Goal: Task Accomplishment & Management: Use online tool/utility

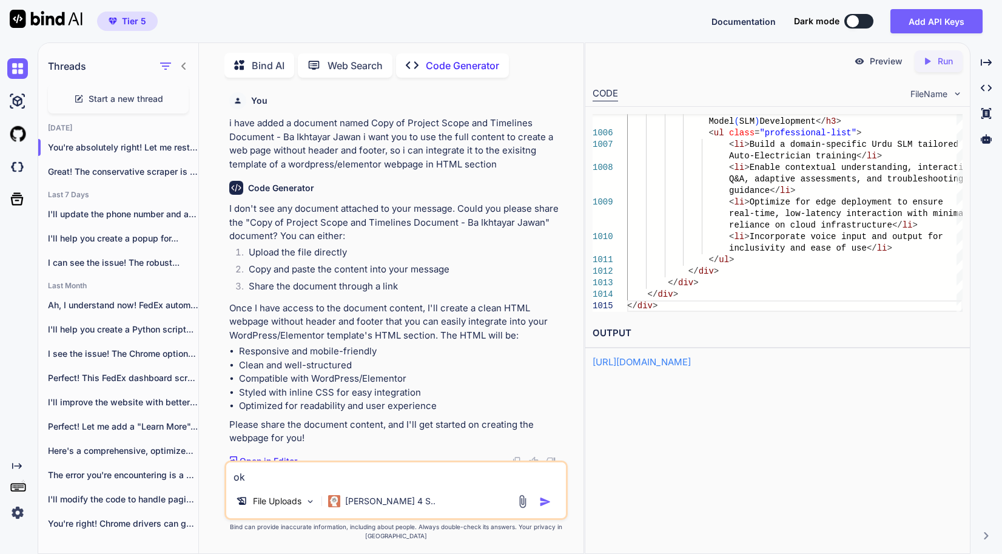
type textarea "oka"
type textarea "x"
type textarea "okay"
type textarea "x"
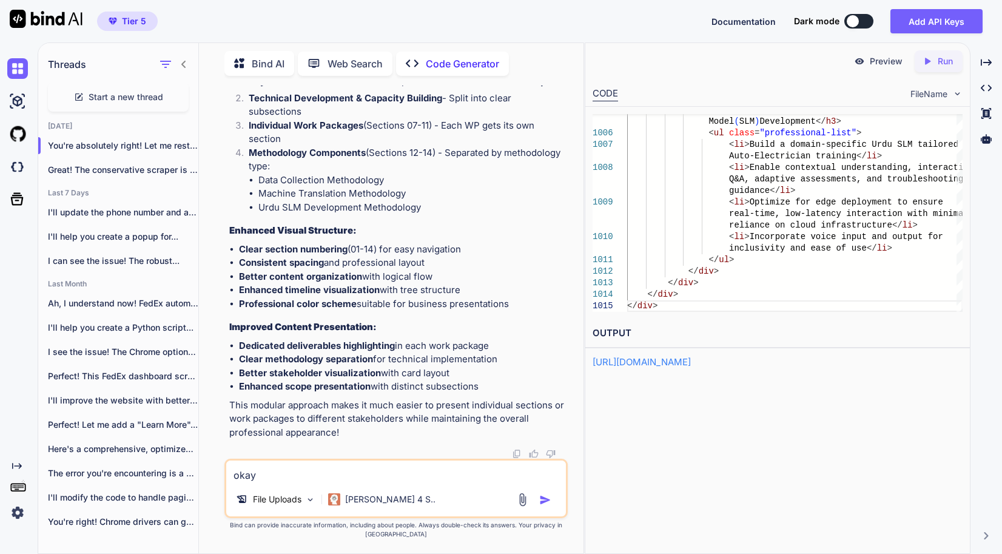
type textarea "okay"
type textarea "x"
type textarea "okay n"
type textarea "x"
type textarea "okay no"
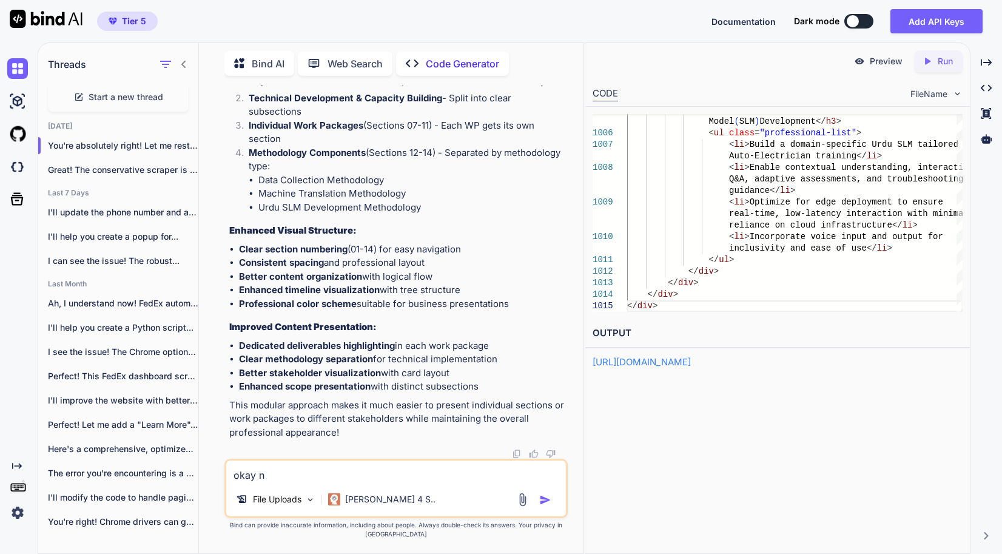
type textarea "x"
type textarea "okay now"
type textarea "x"
type textarea "okay now"
type textarea "x"
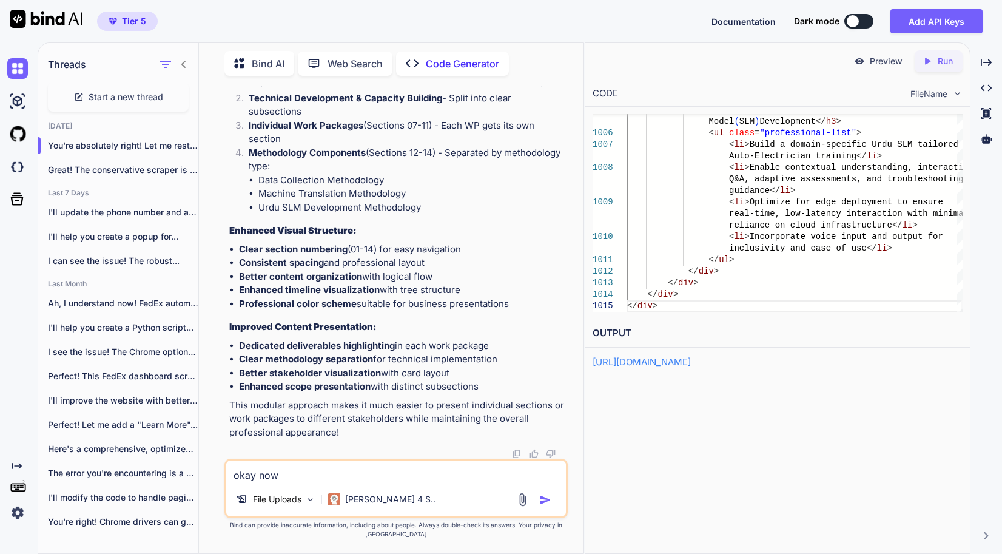
type textarea "okay now r"
type textarea "x"
type textarea "okay now re"
type textarea "x"
type textarea "okay now rec"
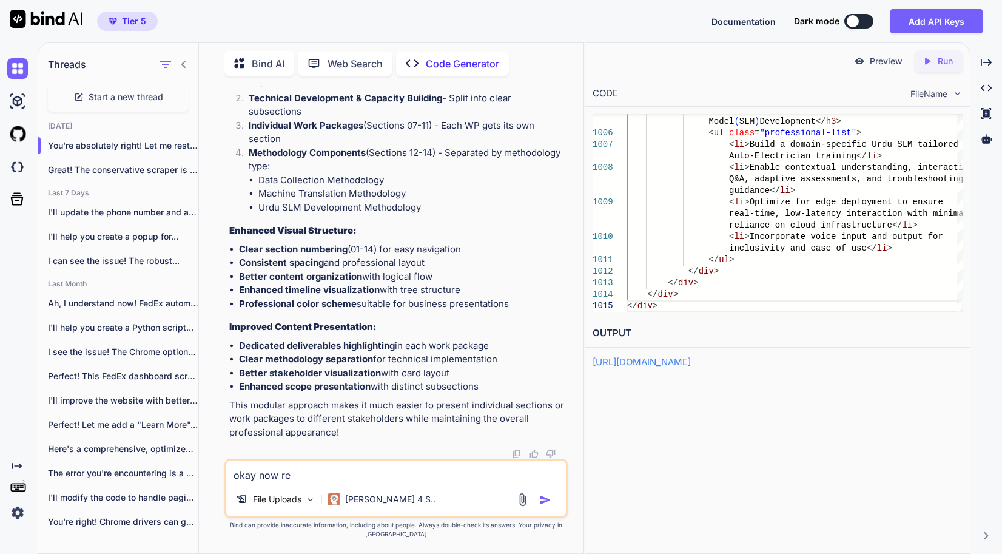
type textarea "x"
type textarea "okay now recr"
type textarea "x"
type textarea "okay now recre"
type textarea "x"
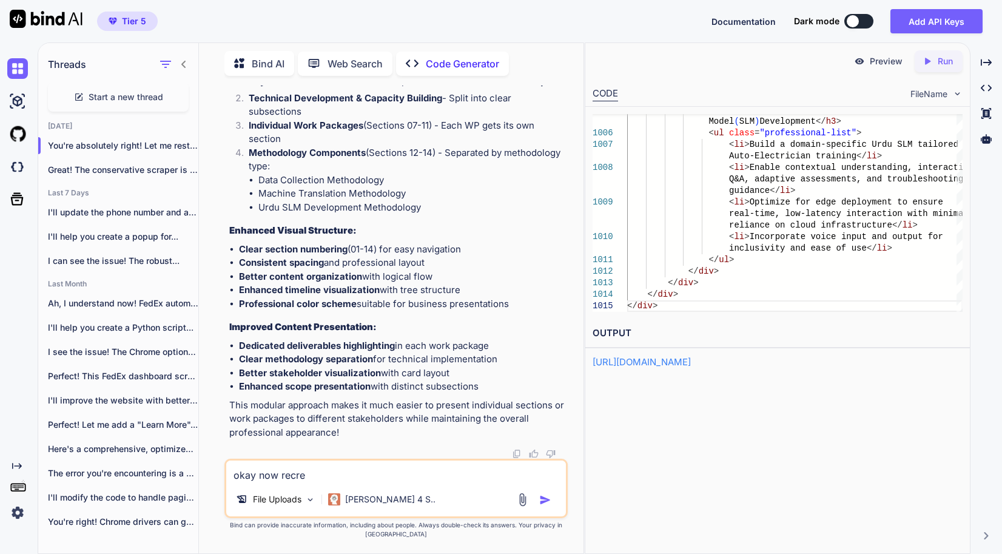
type textarea "okay now recrea"
type textarea "x"
type textarea "okay now recreat"
type textarea "x"
type textarea "okay now recreate"
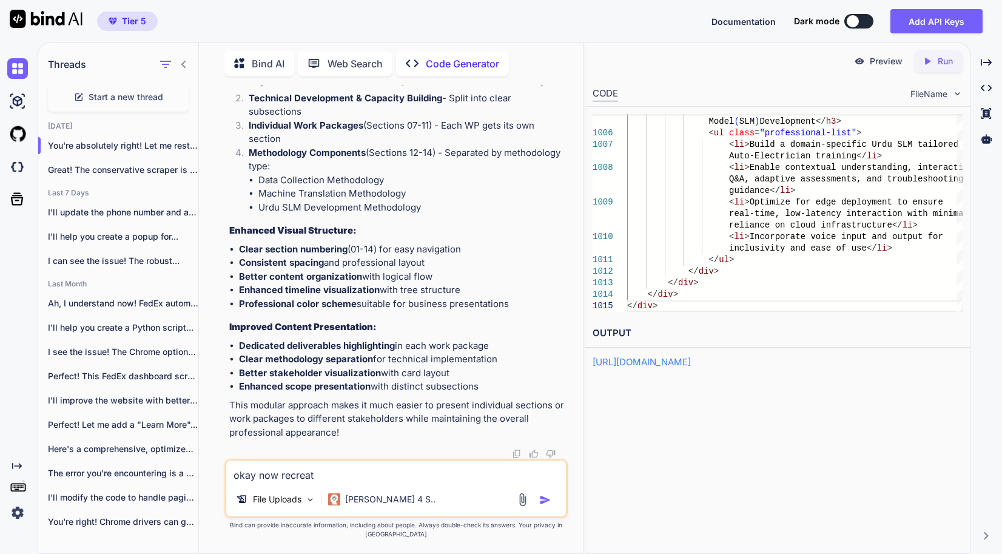
type textarea "x"
type textarea "okay now recreate"
type textarea "x"
type textarea "okay now recreate w"
type textarea "x"
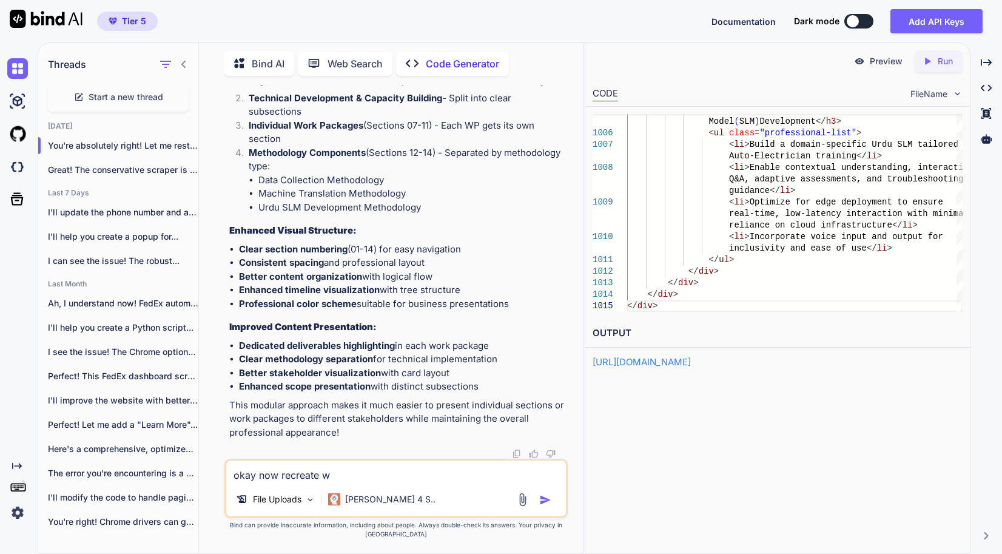
type textarea "okay now recreate wi"
type textarea "x"
type textarea "okay now recreate wit"
type textarea "x"
type textarea "okay now recreate wi"
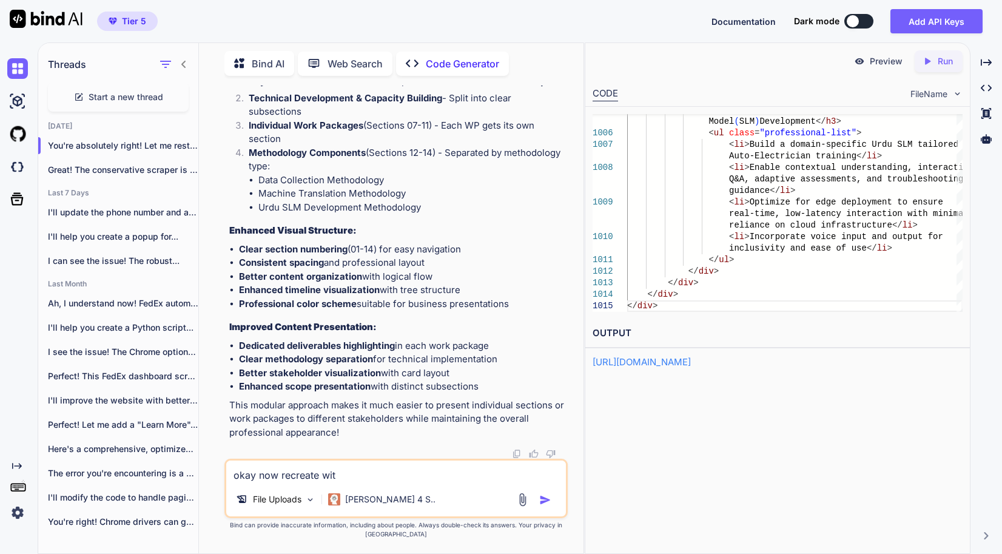
type textarea "x"
type textarea "okay now recreate w"
type textarea "x"
type textarea "okay now recreate"
type textarea "x"
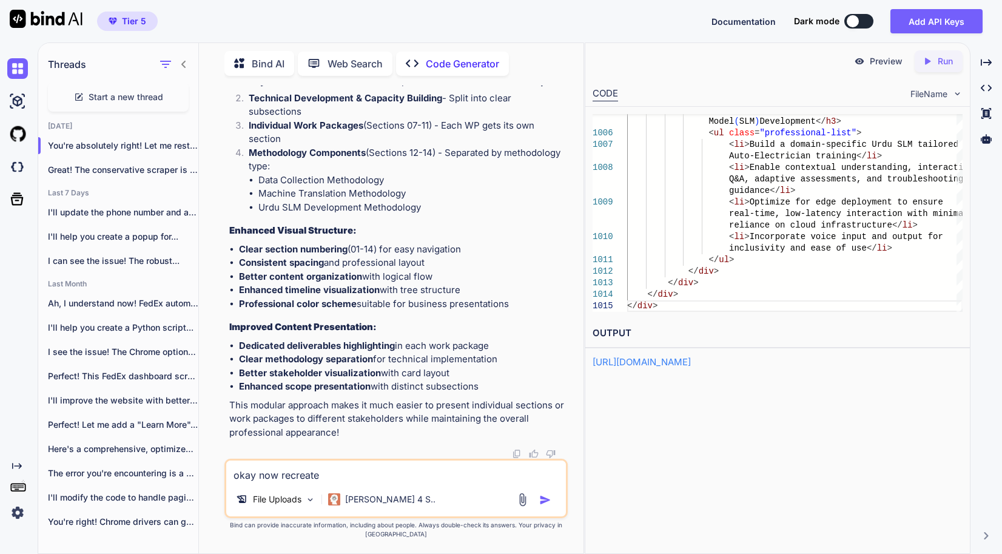
type textarea "okay now recreate i"
type textarea "x"
type textarea "okay now recreate in"
type textarea "x"
type textarea "okay now recreate in"
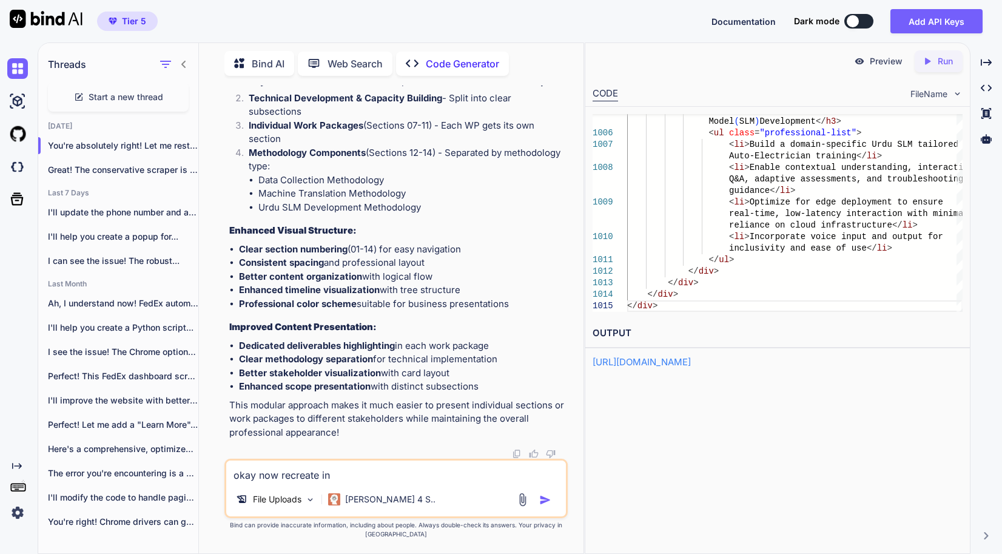
type textarea "x"
type textarea "okay now recreate in a"
type textarea "x"
type textarea "okay now recreate in a"
type textarea "x"
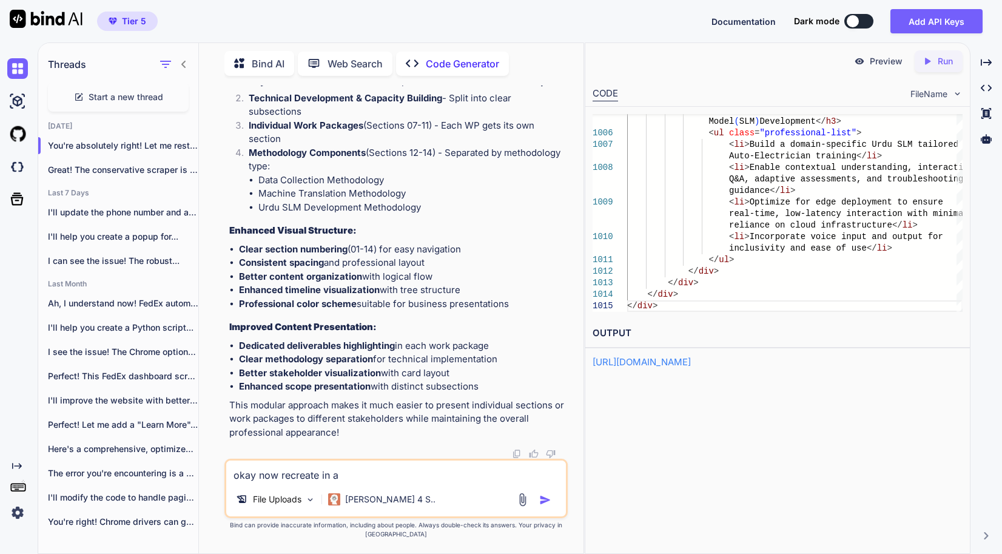
type textarea "okay now recreate in a s"
type textarea "x"
type textarea "okay now recreate in a st"
type textarea "x"
type textarea "okay now recreate in a sty"
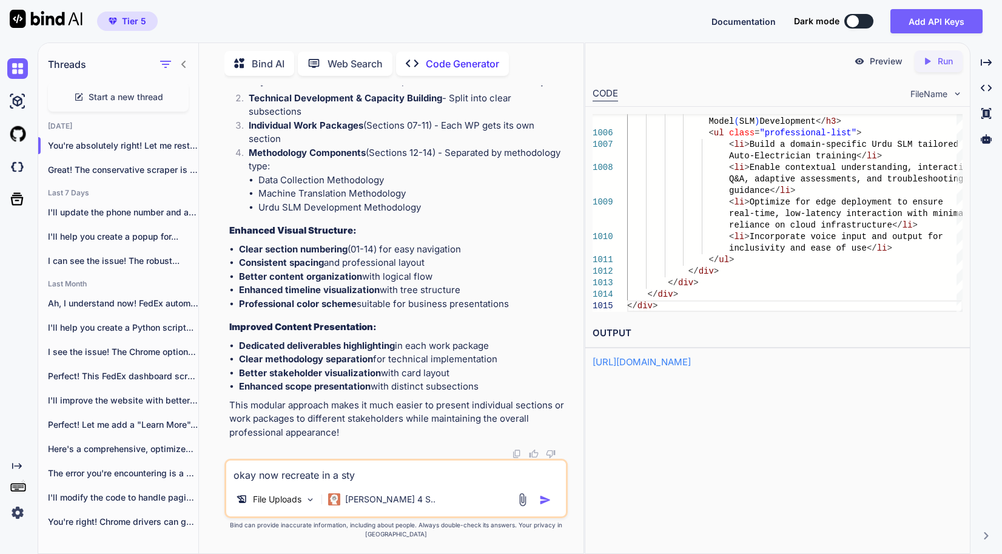
type textarea "x"
type textarea "okay now recreate in a styl"
type textarea "x"
type textarea "okay now recreate in a style"
type textarea "x"
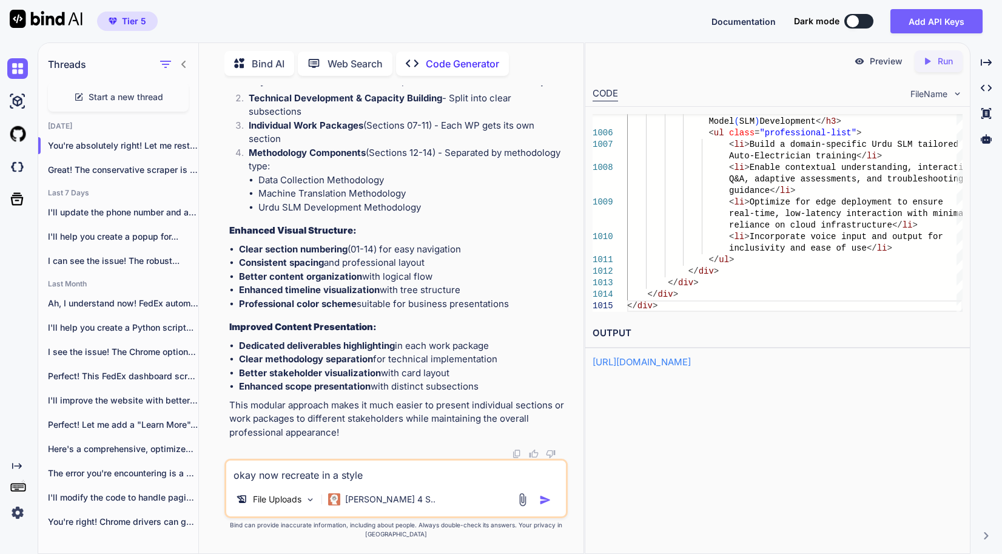
type textarea "okay now recreate in a style"
type textarea "x"
type textarea "okay now recreate in a style a"
type textarea "x"
type textarea "okay now recreate in a style an"
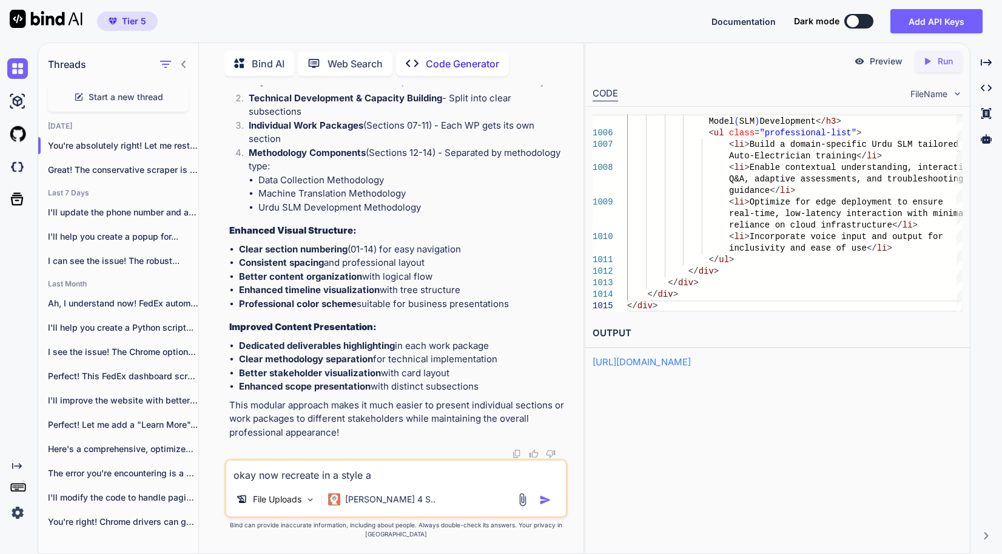
type textarea "x"
type textarea "okay now recreate in a style and"
type textarea "x"
type textarea "okay now recreate in a style and"
type textarea "x"
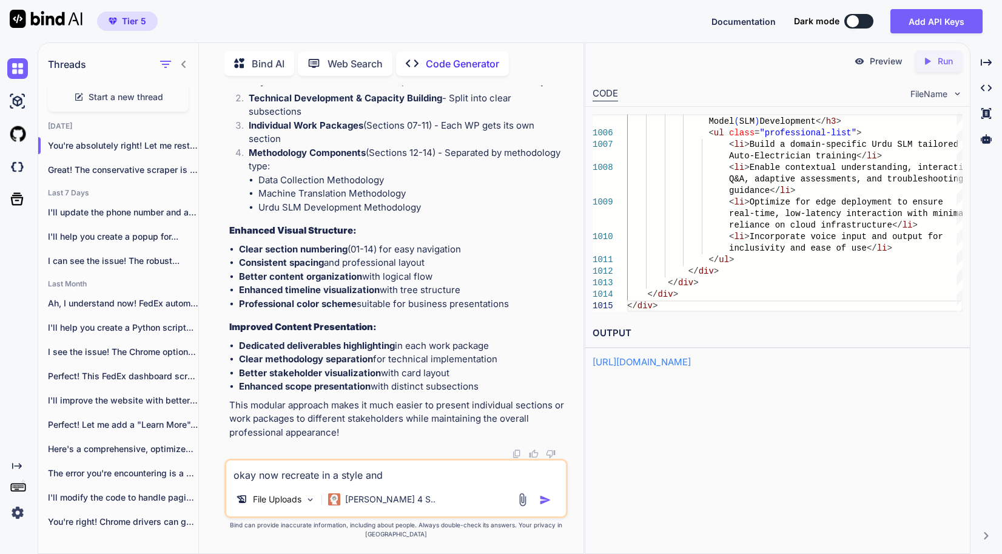
type textarea "okay now recreate in a style and c"
type textarea "x"
type textarea "okay now recreate in a style and co"
type textarea "x"
type textarea "okay now recreate in a style and con"
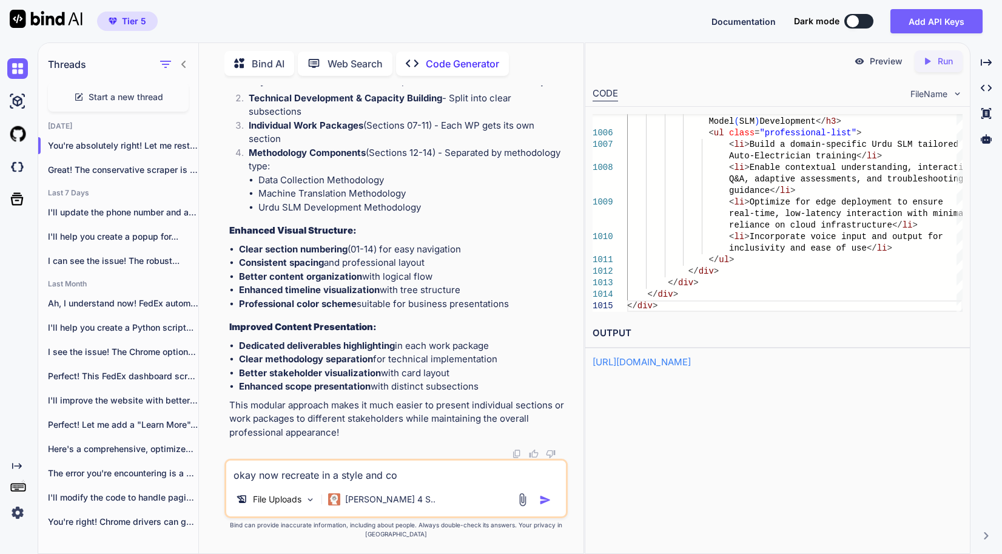
type textarea "x"
type textarea "okay now recreate in a style and cont"
type textarea "x"
type textarea "okay now recreate in a style and [PERSON_NAME]"
type textarea "x"
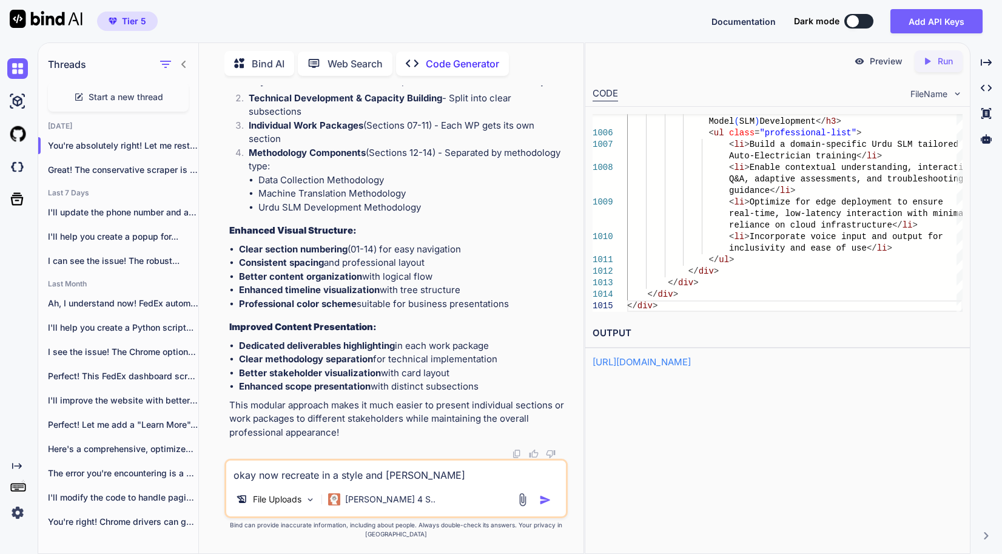
type textarea "okay now recreate in a style and conten"
type textarea "x"
type textarea "okay now recreate in a style and content"
type textarea "x"
type textarea "okay now recreate in a style and content"
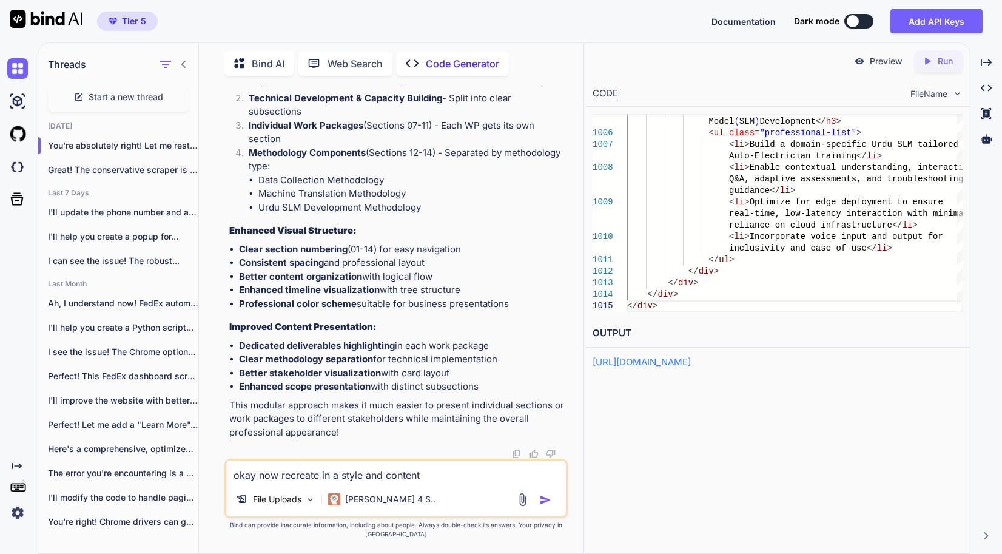
type textarea "x"
type textarea "okay now recreate in a style and content r"
type textarea "x"
type textarea "okay now recreate in a style and content re"
type textarea "x"
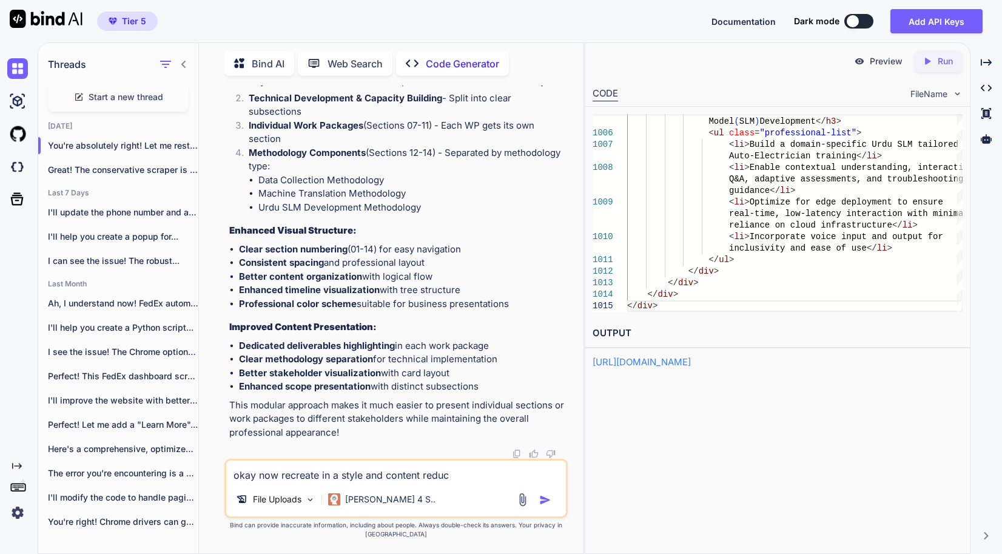
type textarea "okay now recreate in a style and content reduce"
type textarea "x"
type textarea "okay now recreate in a style and content reduced"
type textarea "x"
type textarea "okay now recreate in a style and content reduced"
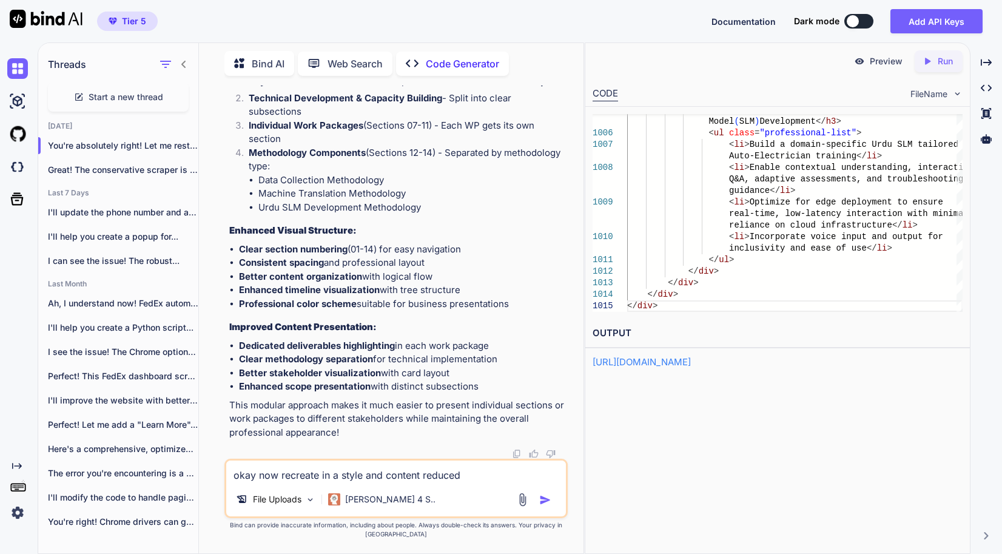
type textarea "x"
type textarea "okay now recreate in a style and content reduced t"
type textarea "x"
type textarea "okay now recreate in a style and content reduced to"
type textarea "x"
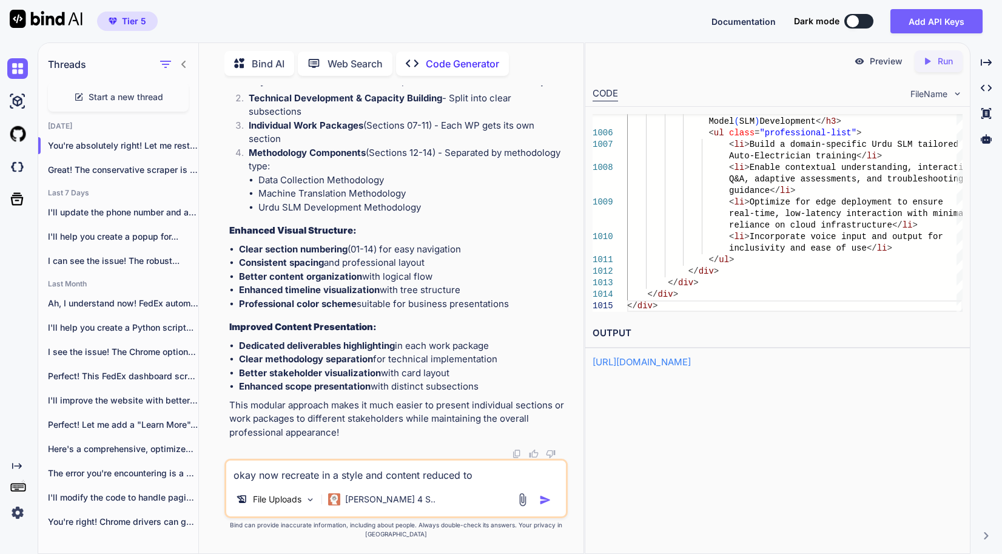
type textarea "okay now recreate in a style and content reduced to"
type textarea "x"
type textarea "okay now recreate in a style and content reduced to m"
type textarea "x"
type textarea "okay now recreate in a style and content reduced to ma"
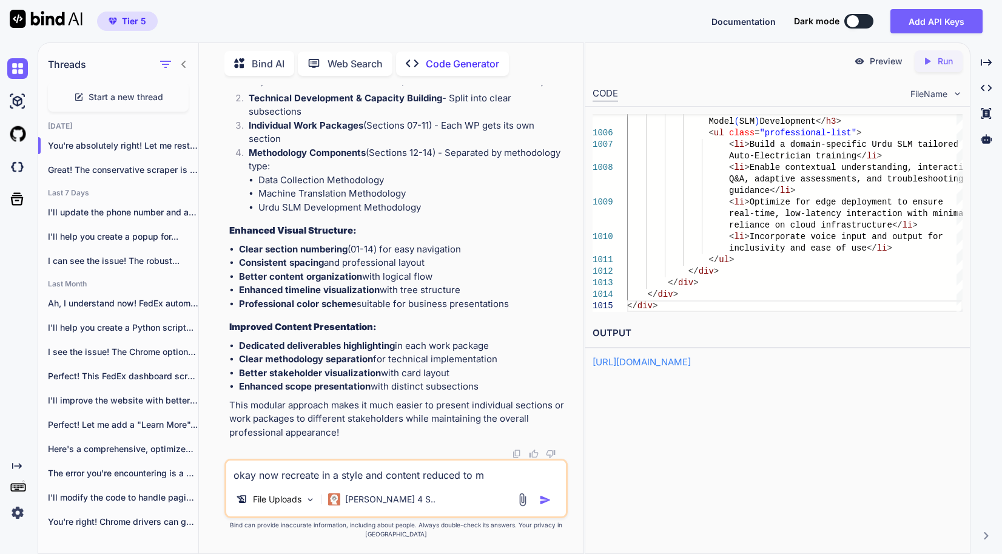
type textarea "x"
type textarea "okay now recreate in a style and content reduced to mak"
type textarea "x"
type textarea "okay now recreate in a style and content reduced to make"
type textarea "x"
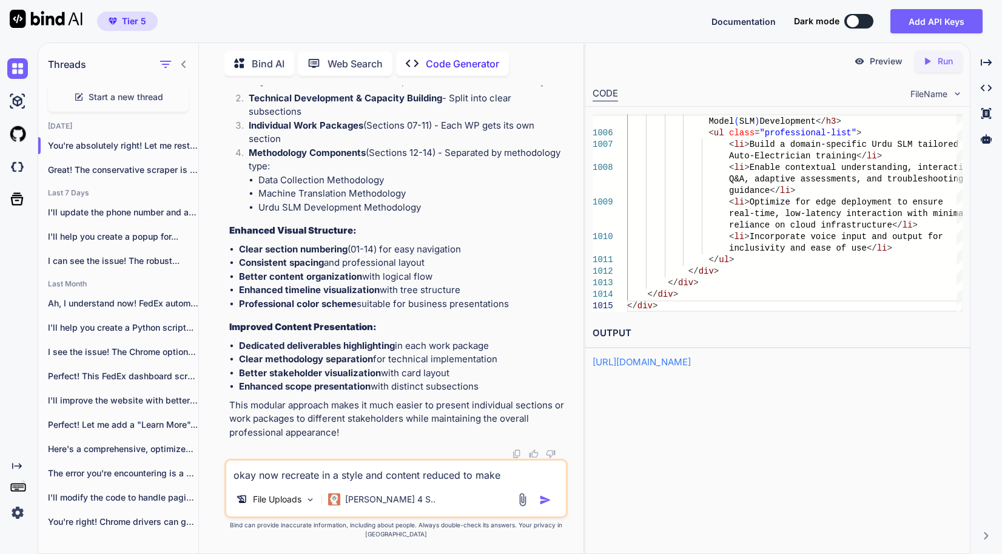
type textarea "okay now recreate in a style and content reduced to make"
type textarea "x"
type textarea "okay now recreate in a style and content reduced to make i"
type textarea "x"
type textarea "okay now recreate in a style and content reduced to make it"
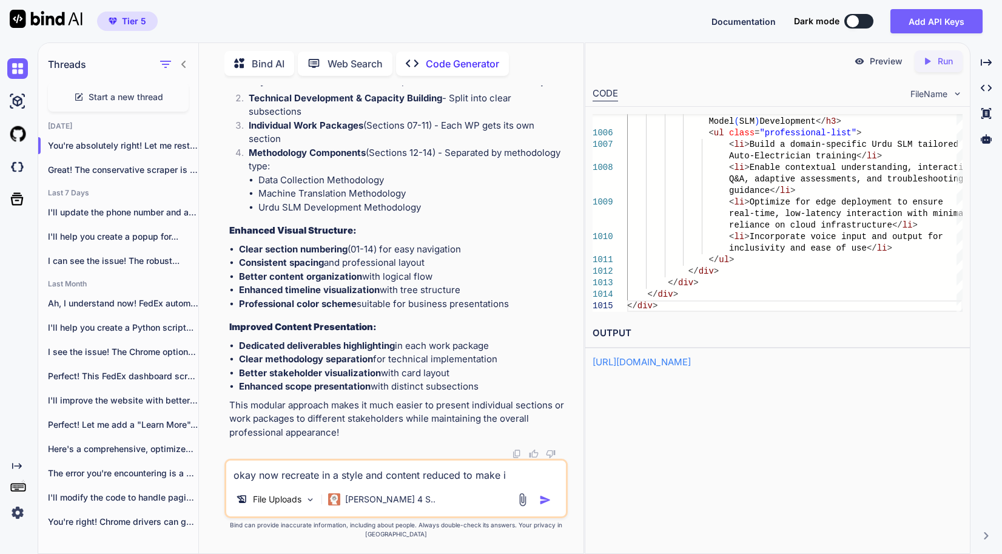
type textarea "x"
type textarea "okay now recreate in a style and content reduced to make it"
type textarea "x"
type textarea "okay now recreate in a style and content reduced to make it m"
type textarea "x"
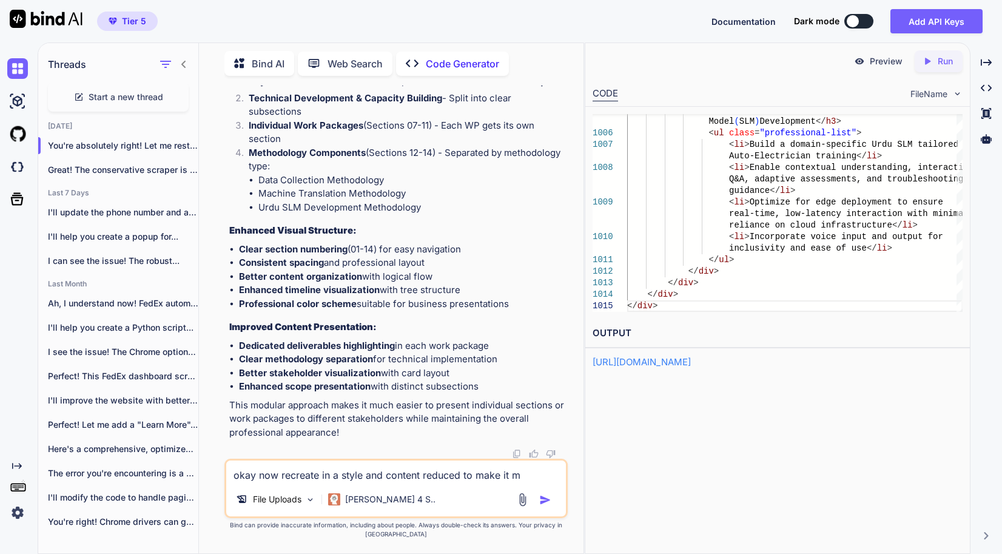
type textarea "okay now recreate in a style and content reduced to make it mo"
type textarea "x"
type textarea "okay now recreate in a style and content reduced to make it mor"
type textarea "x"
type textarea "okay now recreate in a style and content reduced to make it more"
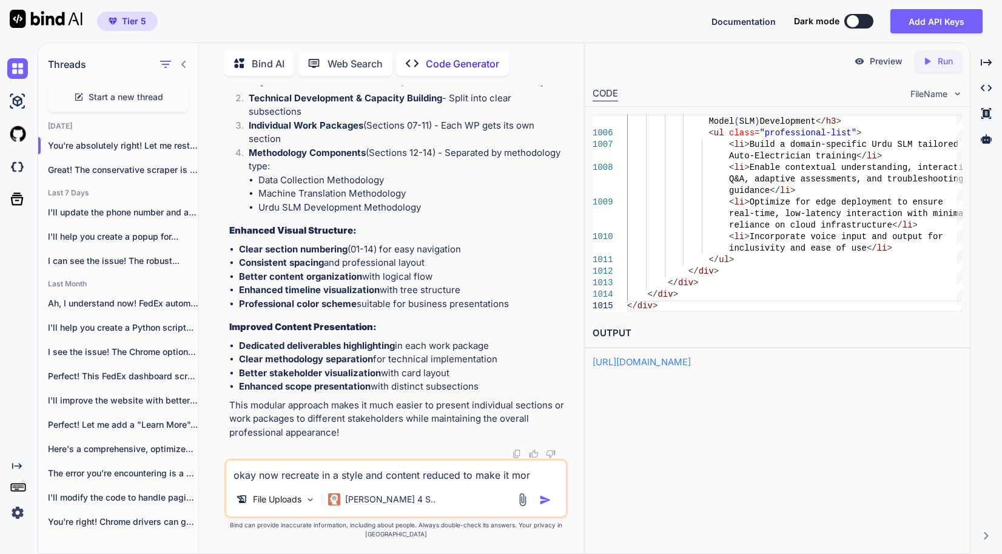
type textarea "x"
type textarea "okay now recreate in a style and content reduced to make it more"
type textarea "x"
type textarea "okay now recreate in a style and content reduced to make it more l"
type textarea "x"
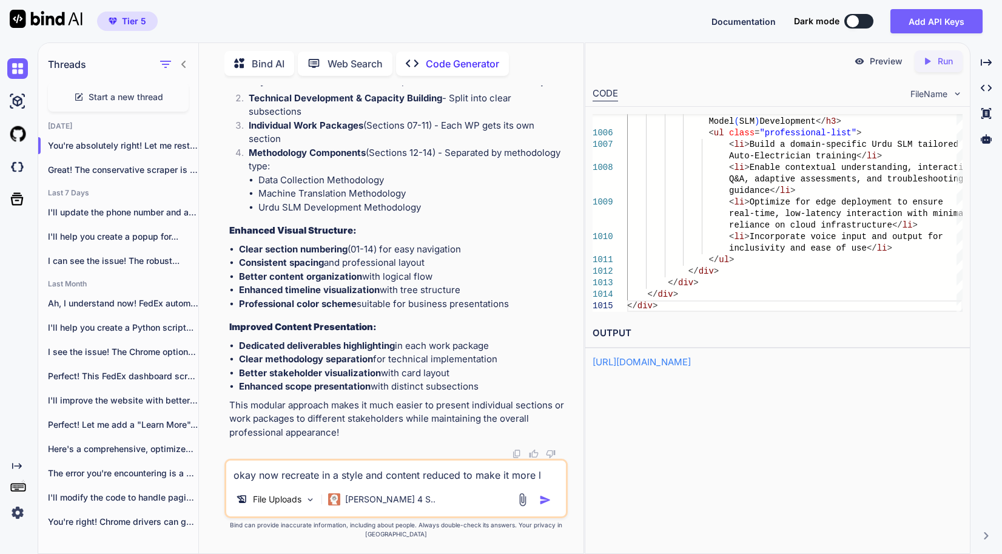
type textarea "okay now recreate in a style and content reduced to make it more li"
type textarea "x"
type textarea "okay now recreate in a style and content reduced to make it more lik"
type textarea "x"
type textarea "okay now recreate in a style and content reduced to make it more like"
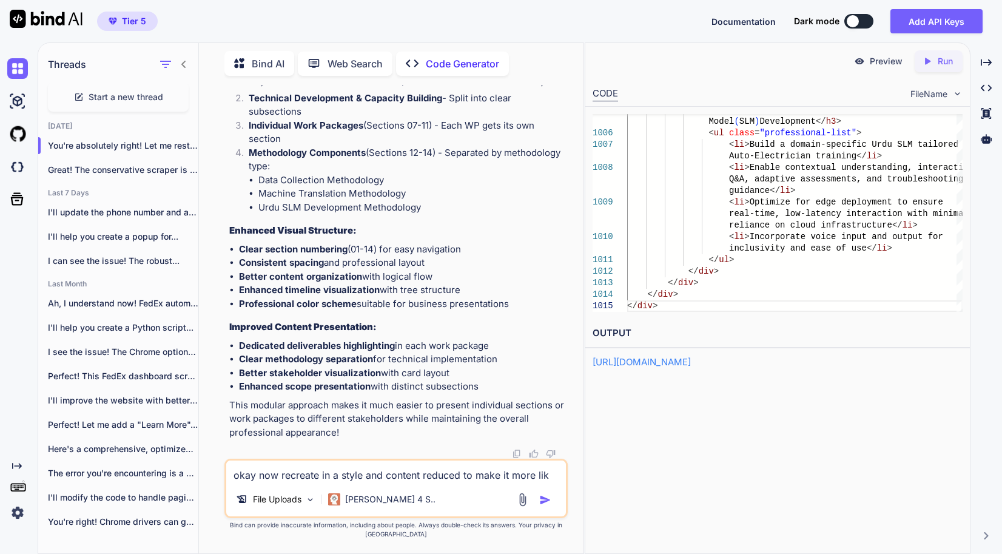
type textarea "x"
type textarea "okay now recreate in a style and content reduced to make it more like"
type textarea "x"
type textarea "okay now recreate in a style and content reduced to make it more like a"
type textarea "x"
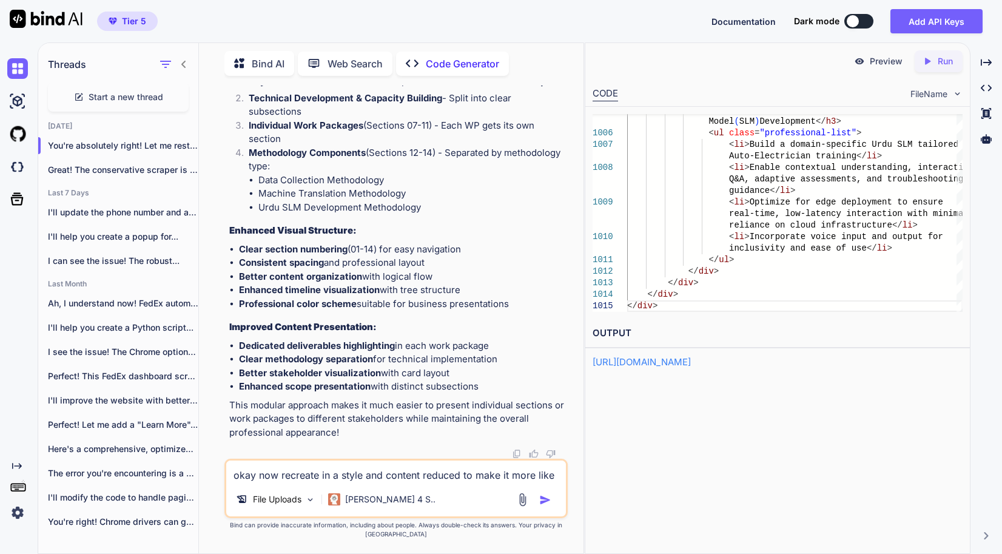
type textarea "okay now recreate in a style and content reduced to make it more like a"
type textarea "x"
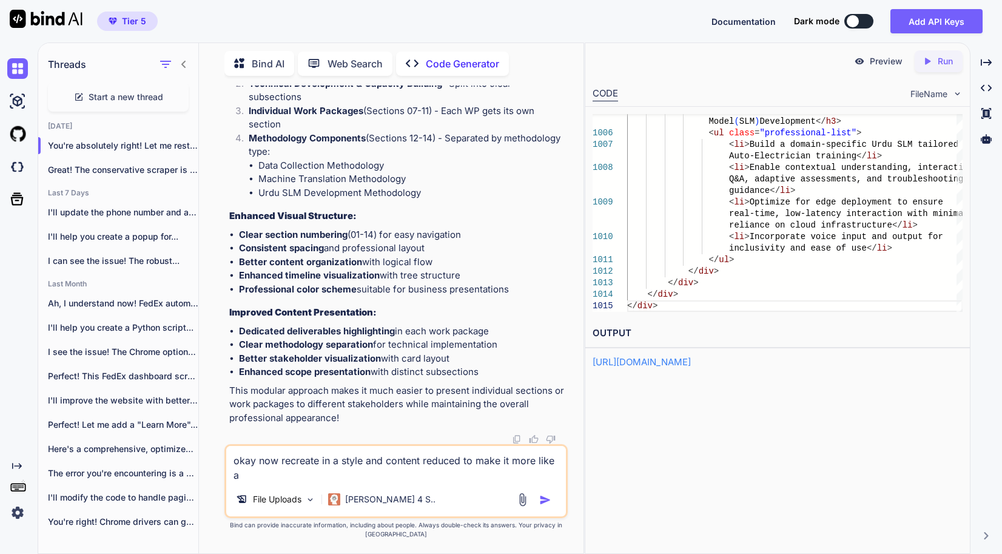
type textarea "okay now recreate in a style and content reduced to make it more like a w"
type textarea "x"
type textarea "okay now recreate in a style and content reduced to make it more like a we"
type textarea "x"
type textarea "okay now recreate in a style and content reduced to make it more like a web"
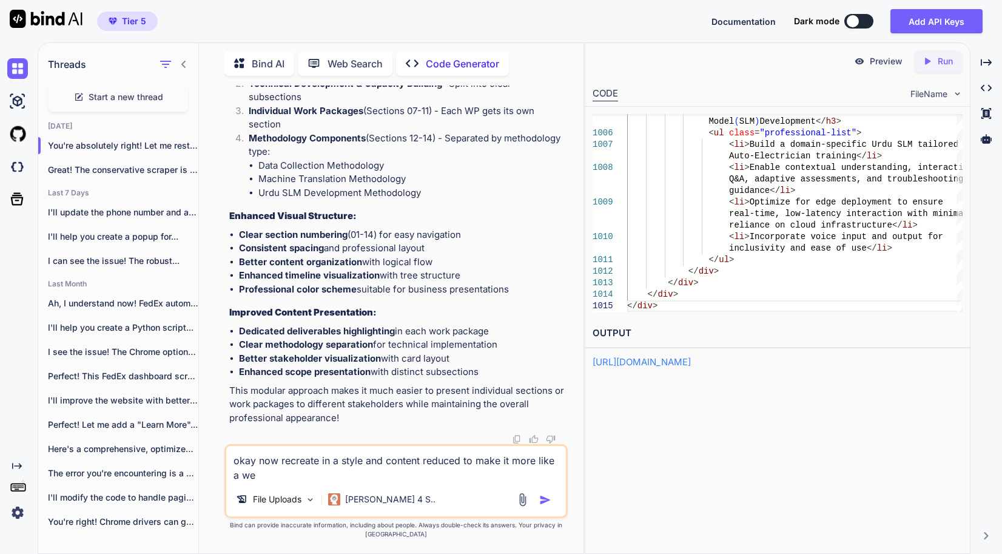
type textarea "x"
type textarea "okay now recreate in a style and content reduced to make it more like a webp"
type textarea "x"
type textarea "okay now recreate in a style and content reduced to make it more like a webpa"
type textarea "x"
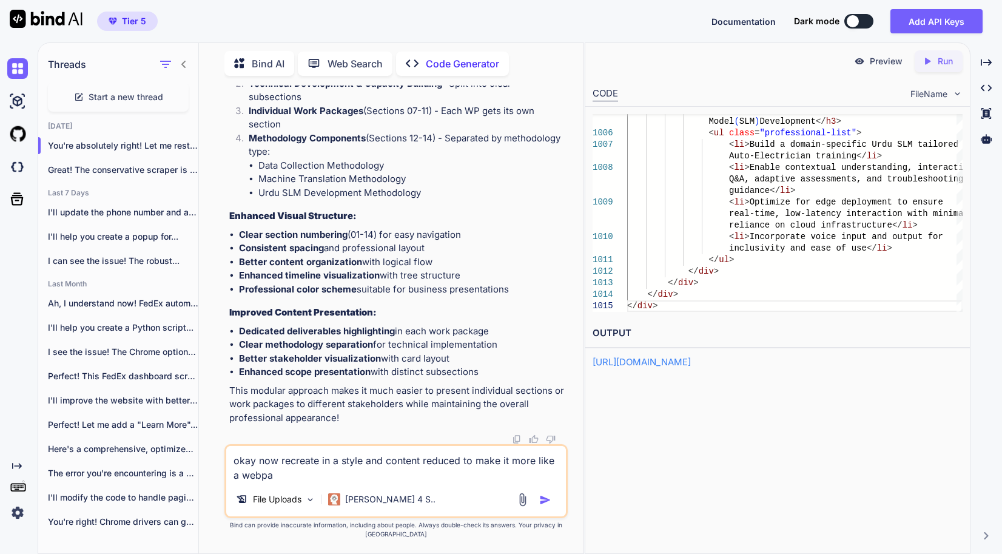
type textarea "okay now recreate in a style and content reduced to make it more like a webpag"
type textarea "x"
type textarea "okay now recreate in a style and content reduced to make it more like a webpage"
type textarea "x"
type textarea "okay now recreate in a style and content reduced to make it more like a webpage"
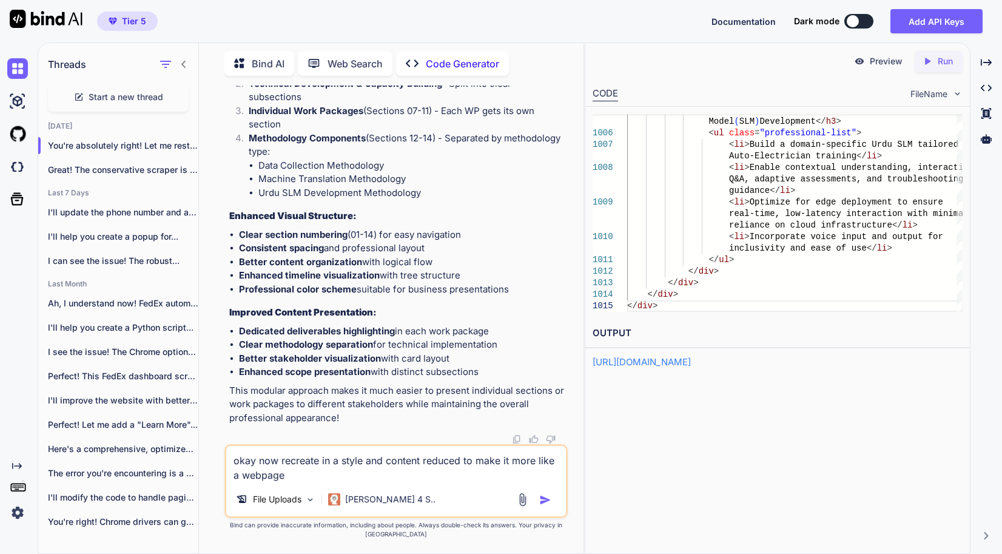
type textarea "x"
type textarea "okay now recreate in a style and content reduced to make it more like a webpage…"
type textarea "x"
type textarea "okay now recreate in a style and content reduced to make it more like a webpage…"
type textarea "x"
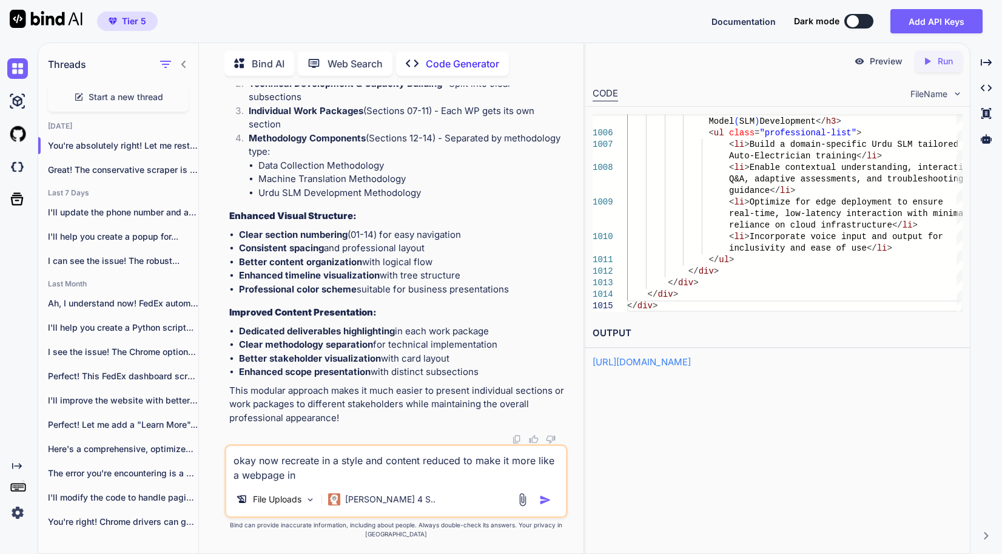
type textarea "okay now recreate in a style and content reduced to make it more like a webpage…"
type textarea "x"
type textarea "okay now recreate in a style and content reduced to make it more like a webpage…"
type textarea "x"
type textarea "okay now recreate in a style and content reduced to make it more like a webpage…"
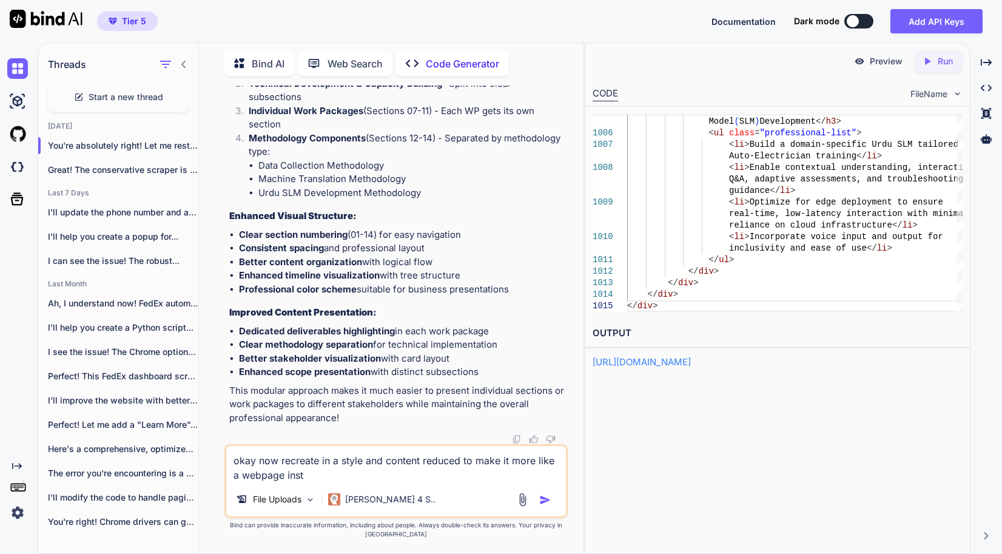
type textarea "x"
type textarea "okay now recreate in a style and content reduced to make it more like a webpage…"
type textarea "x"
type textarea "okay now recreate in a style and content reduced to make it more like a webpage…"
type textarea "x"
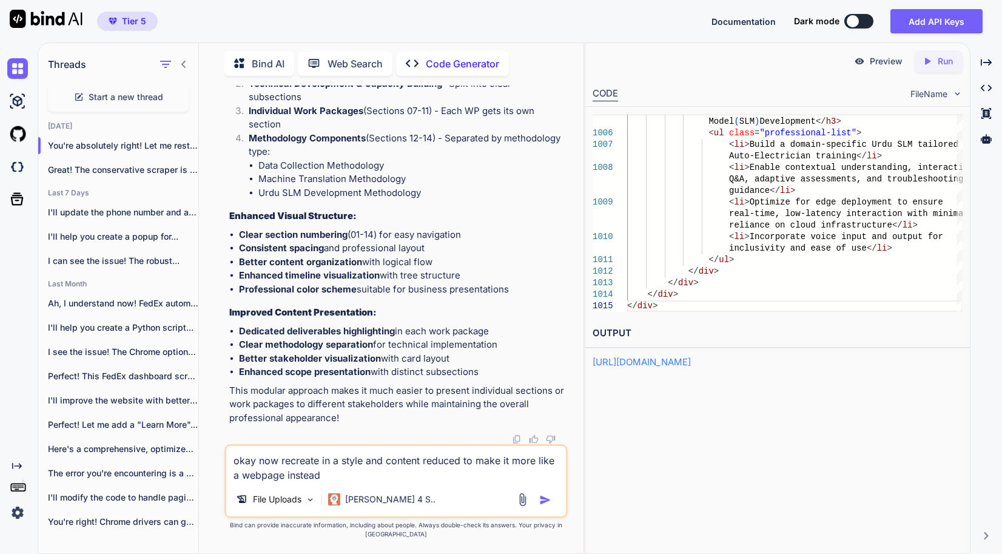
type textarea "okay now recreate in a style and content reduced to make it more like a webpage…"
type textarea "x"
type textarea "okay now recreate in a style and content reduced to make it more like a webpage…"
type textarea "x"
type textarea "okay now recreate in a style and content reduced to make it more like a webpage…"
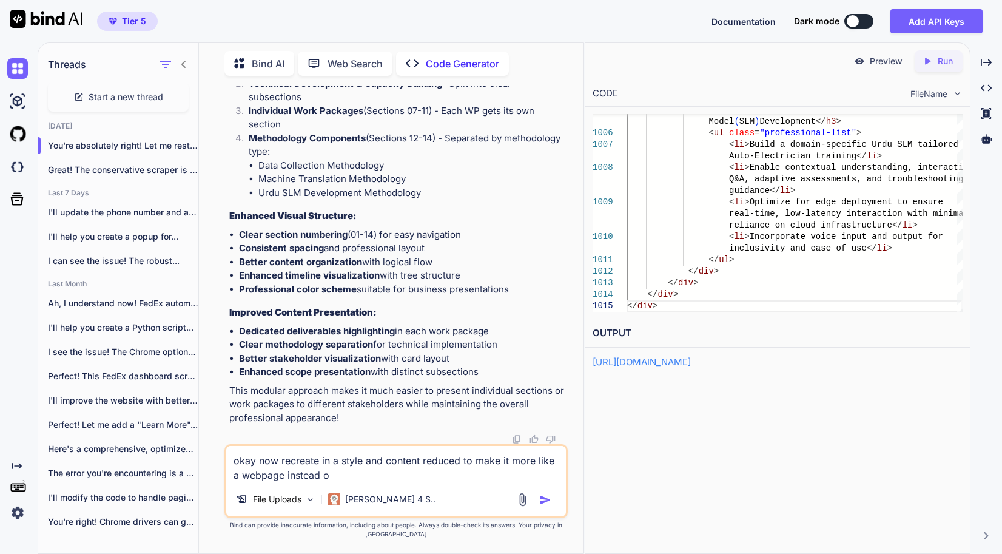
type textarea "x"
type textarea "okay now recreate in a style and content reduced to make it more like a webpage…"
type textarea "x"
type textarea "okay now recreate in a style and content reduced to make it more like a webpage…"
type textarea "x"
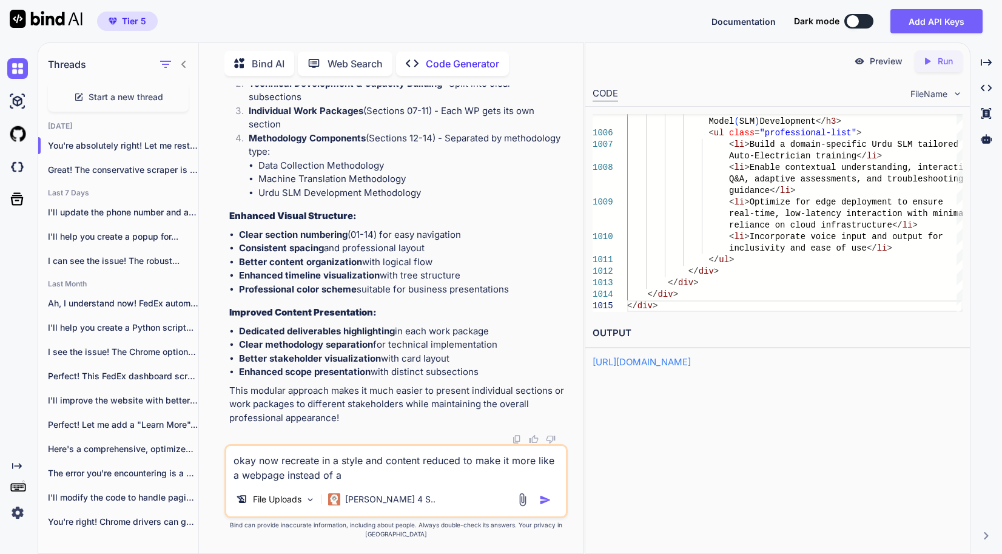
type textarea "okay now recreate in a style and content reduced to make it more like a webpage…"
type textarea "x"
type textarea "okay now recreate in a style and content reduced to make it more like a webpage…"
type textarea "x"
type textarea "okay now recreate in a style and content reduced to make it more like a webpage…"
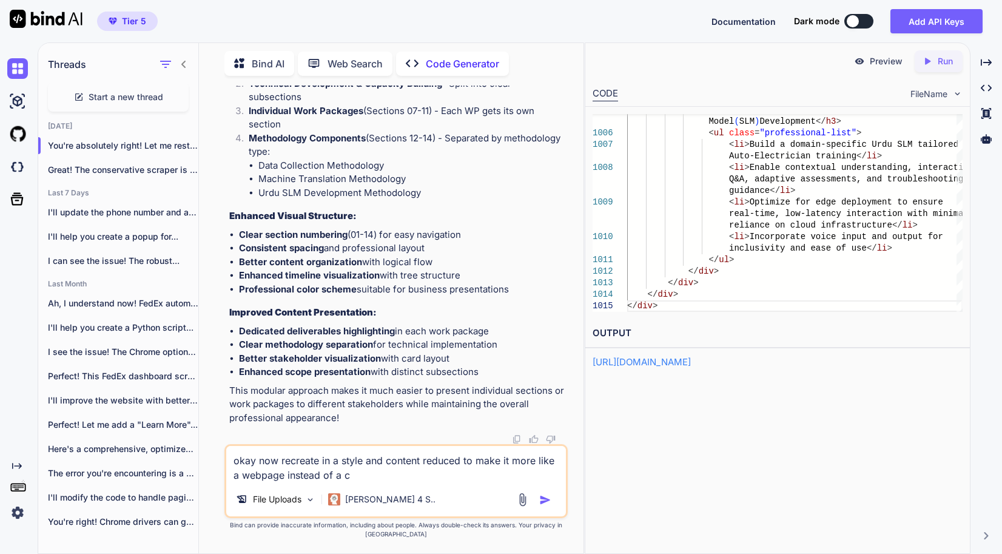
type textarea "x"
type textarea "okay now recreate in a style and content reduced to make it more like a webpage…"
type textarea "x"
type textarea "okay now recreate in a style and content reduced to make it more like a webpage…"
type textarea "x"
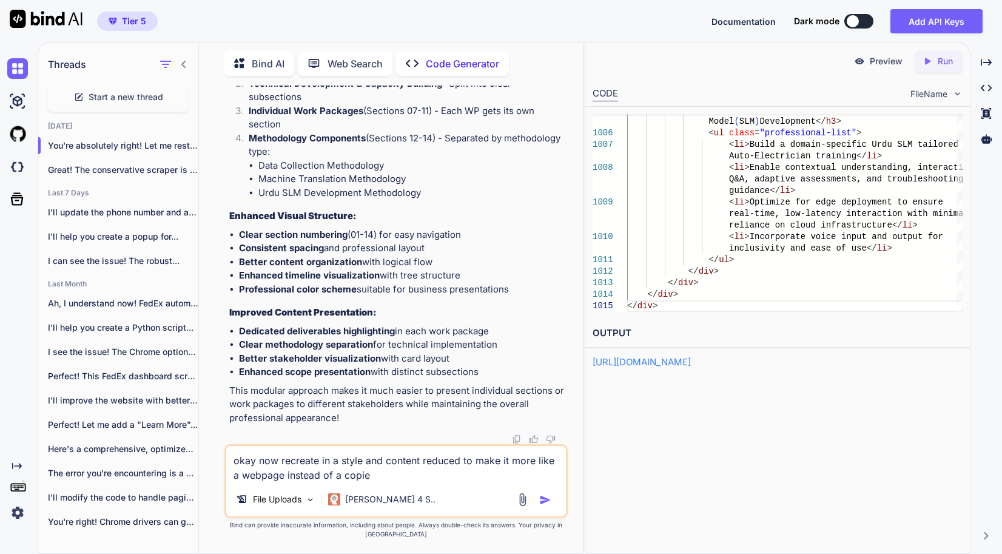
type textarea "okay now recreate in a style and content reduced to make it more like a webpage…"
type textarea "x"
type textarea "okay now recreate in a style and content reduced to make it more like a webpage…"
type textarea "x"
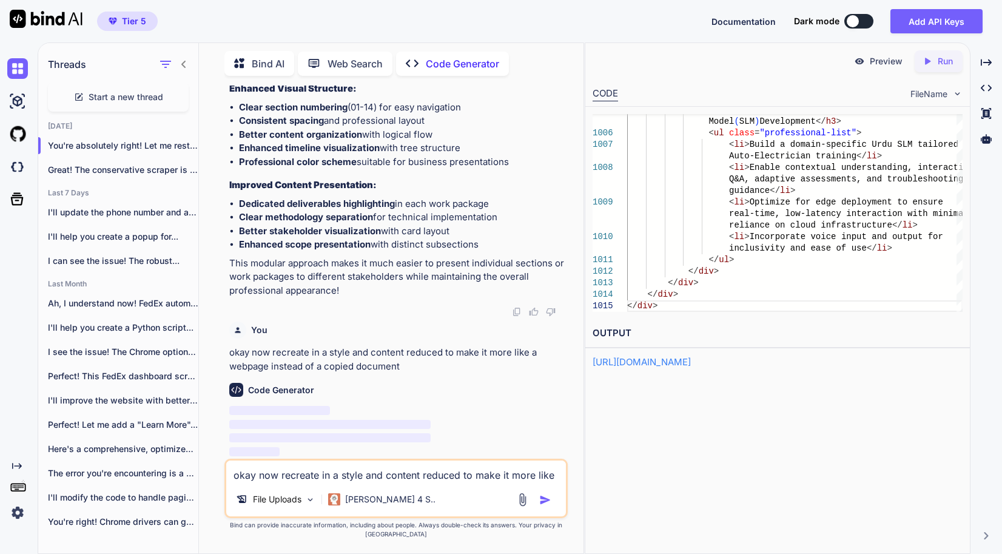
scroll to position [64057, 0]
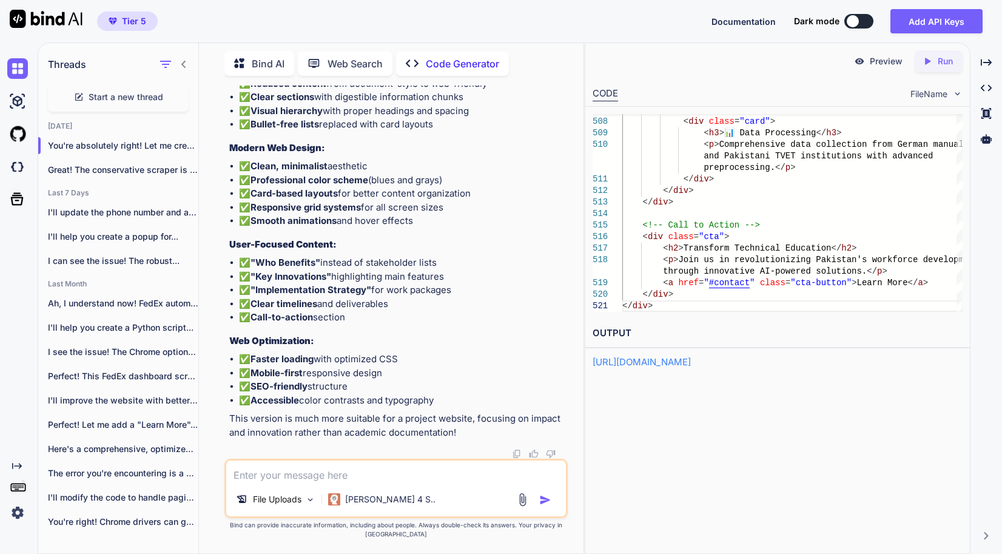
click at [940, 59] on p "Run" at bounding box center [944, 61] width 15 height 12
click at [682, 364] on link "[URL][DOMAIN_NAME]" at bounding box center [641, 362] width 98 height 12
click at [129, 230] on p "I'll help you create a popup for..." at bounding box center [123, 236] width 150 height 12
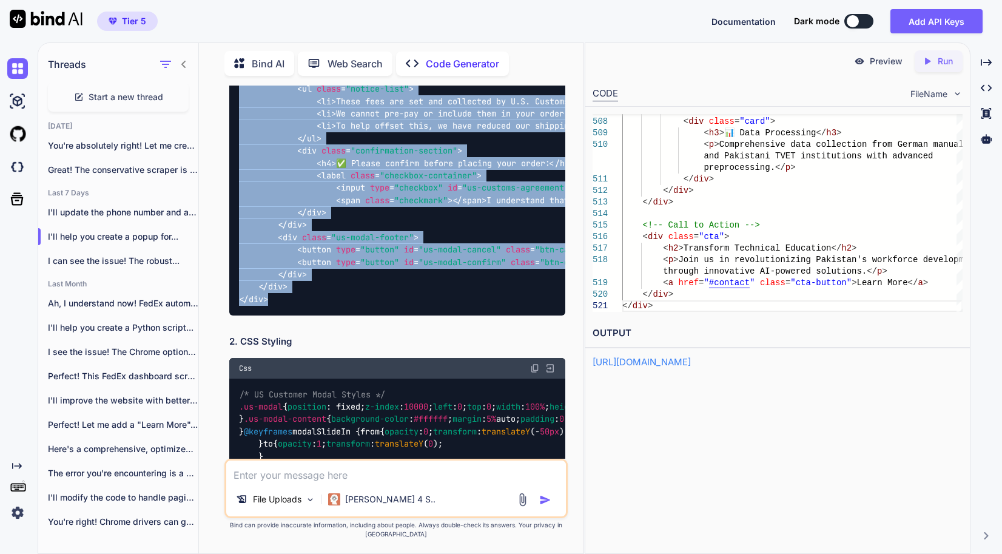
scroll to position [121, 0]
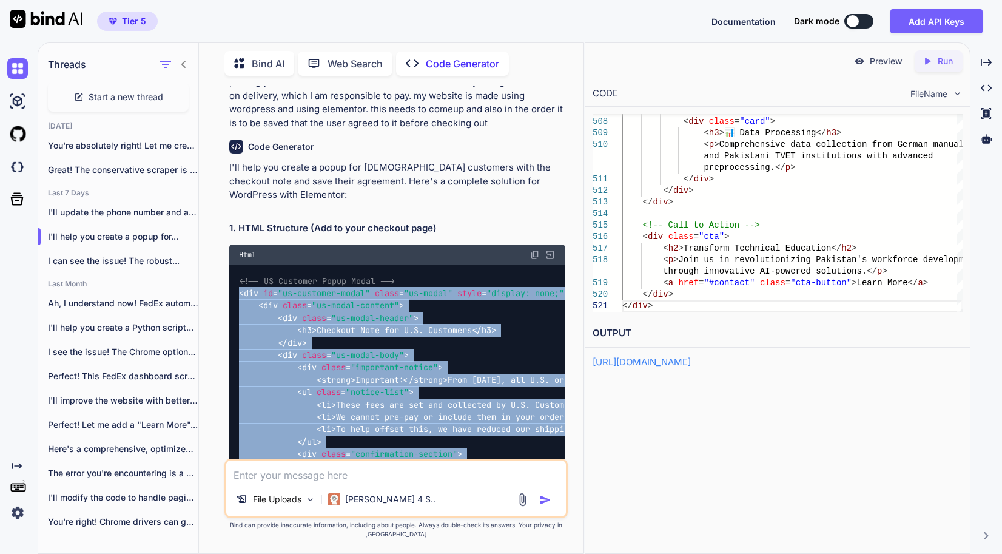
drag, startPoint x: 301, startPoint y: 325, endPoint x: 233, endPoint y: 281, distance: 80.2
click at [233, 281] on div "<!-- US Customer Popup Modal --> < div id = "us-customer-modal" class = "us-mod…" at bounding box center [397, 442] width 336 height 354
copy code "< lor ip = "do-sitametc-adipi" elits = "do-eiusm" tempo = "incidid: utla;" > < …"
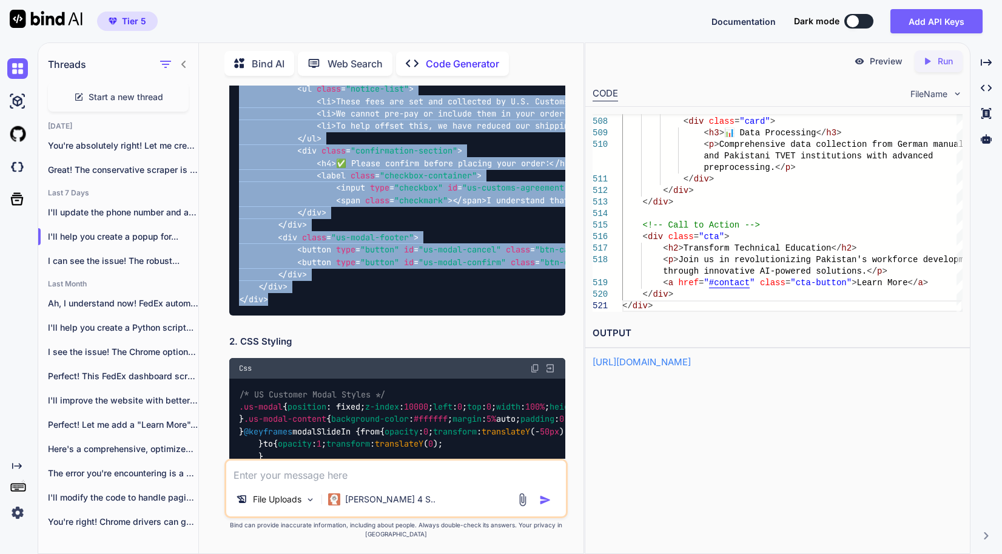
scroll to position [546, 0]
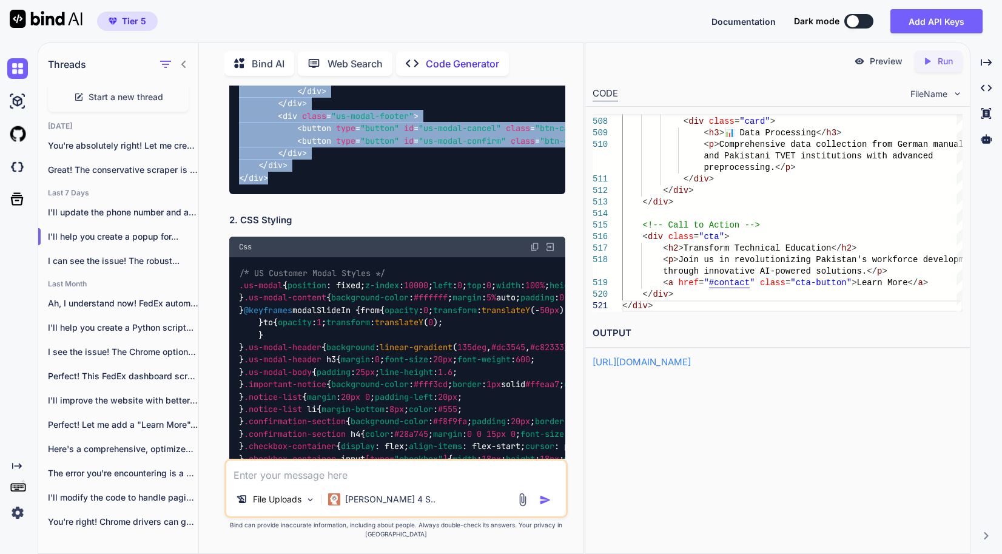
click at [537, 252] on img at bounding box center [535, 247] width 10 height 10
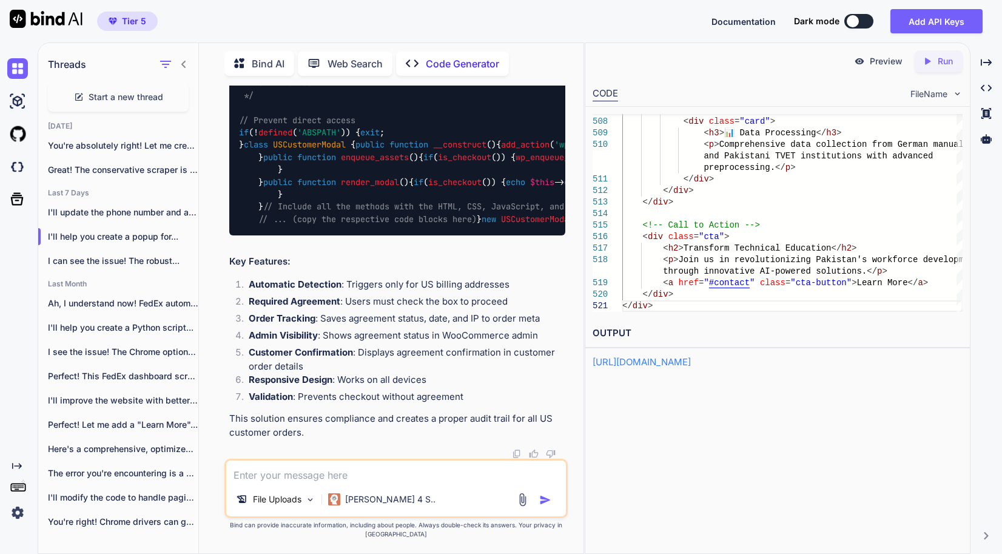
scroll to position [2850, 0]
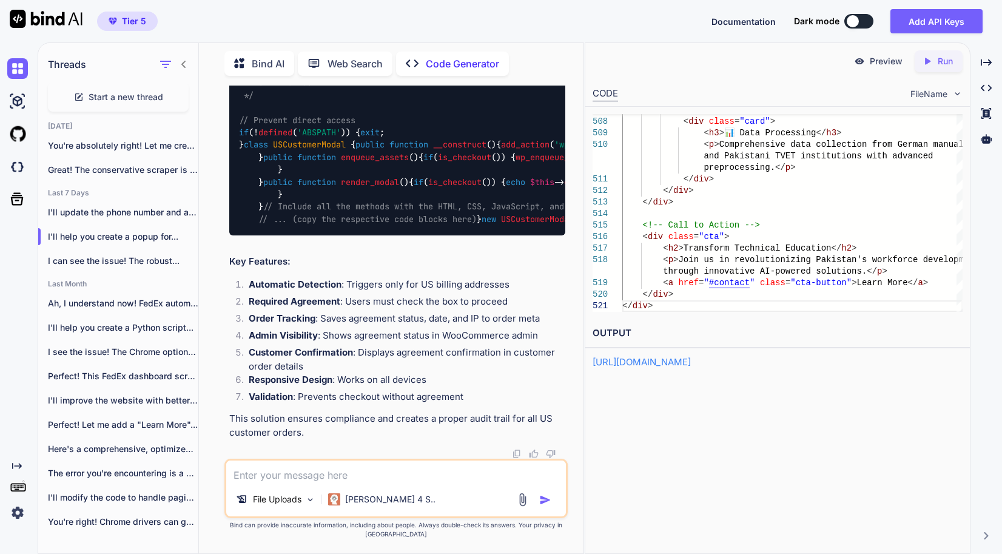
drag, startPoint x: 535, startPoint y: 212, endPoint x: 529, endPoint y: 212, distance: 6.1
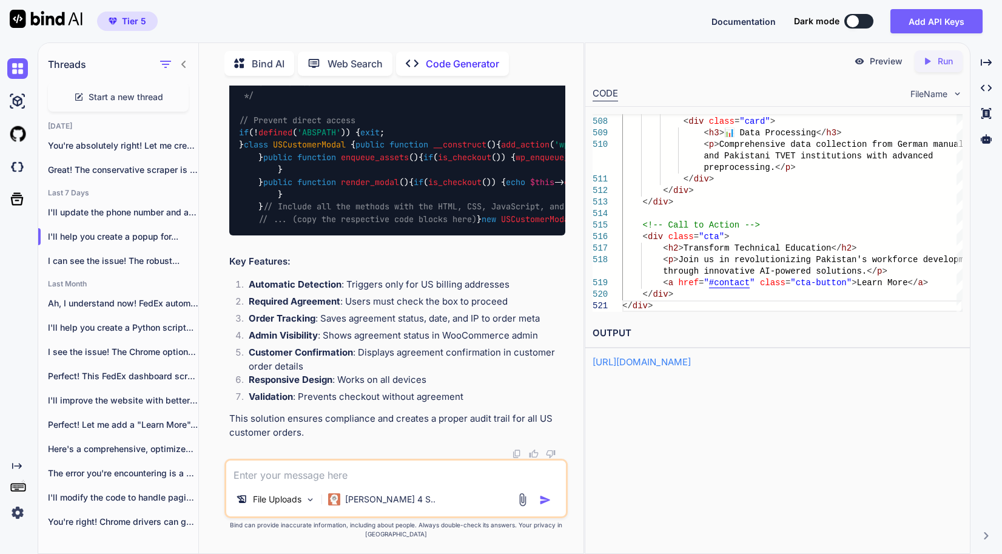
click at [380, 482] on textarea at bounding box center [396, 471] width 340 height 22
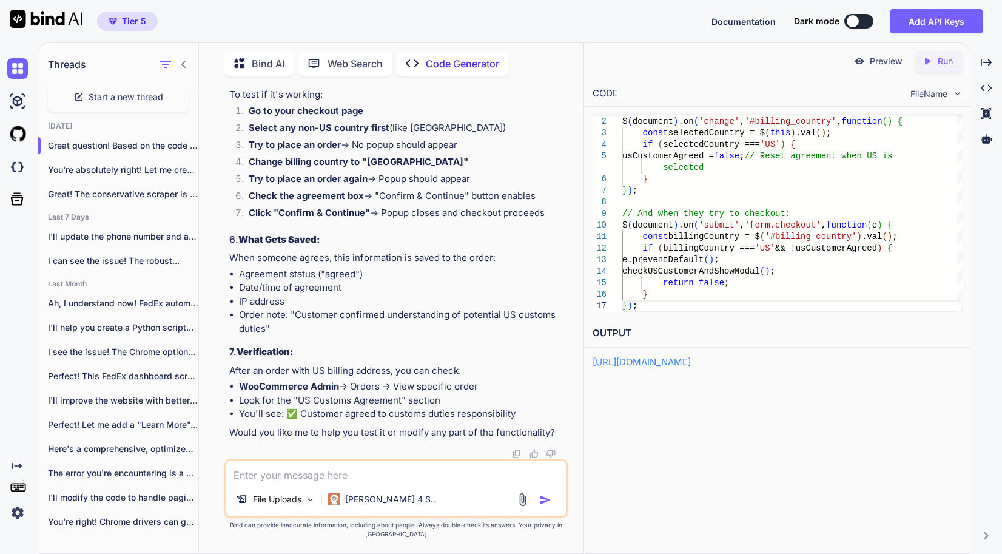
scroll to position [7172, 0]
click at [359, 477] on textarea at bounding box center [396, 471] width 340 height 22
paste textarea "t"
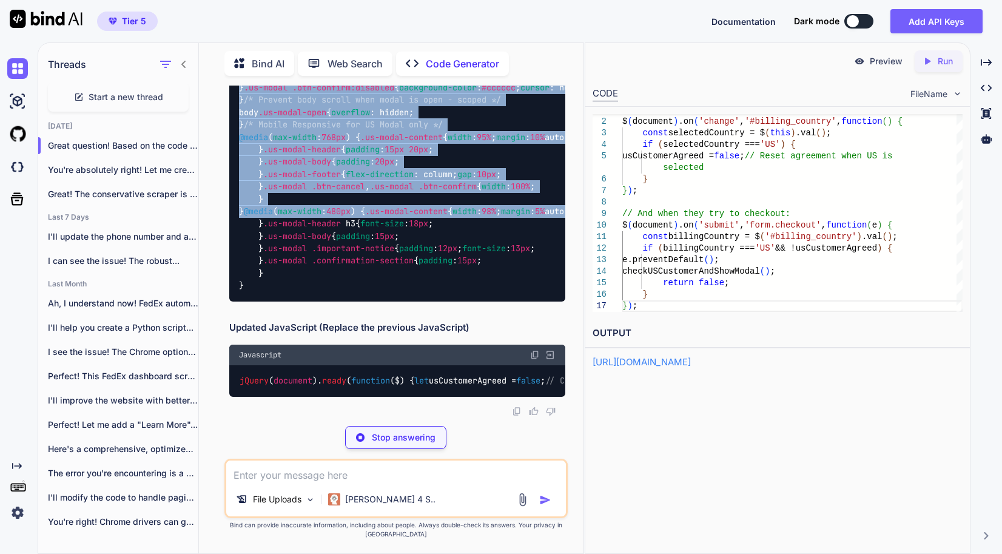
scroll to position [10398, 0]
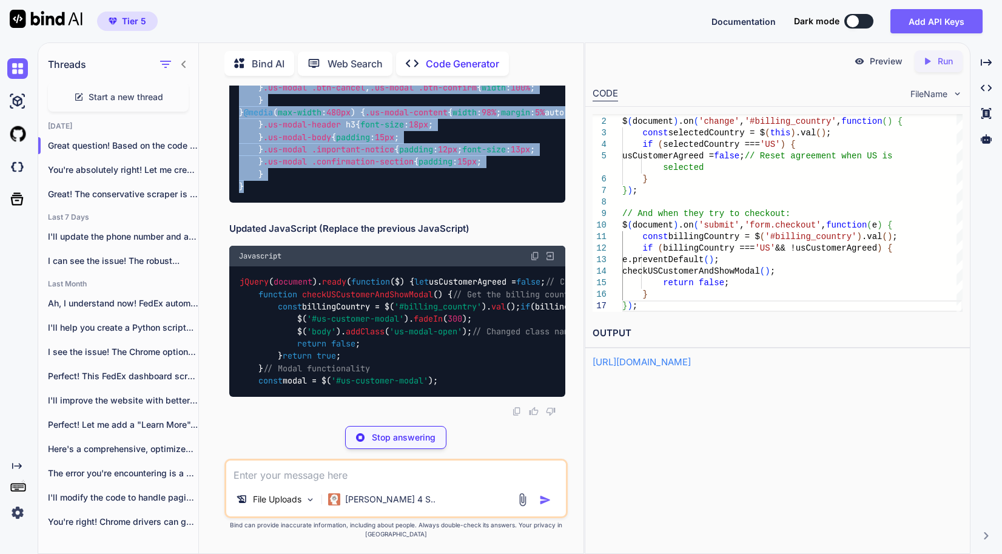
drag, startPoint x: 240, startPoint y: 118, endPoint x: 294, endPoint y: 270, distance: 161.1
copy code ".us-modal { position : fixed; z-index : 10000 ; left : 0 ; top : 0 ; width : 10…"
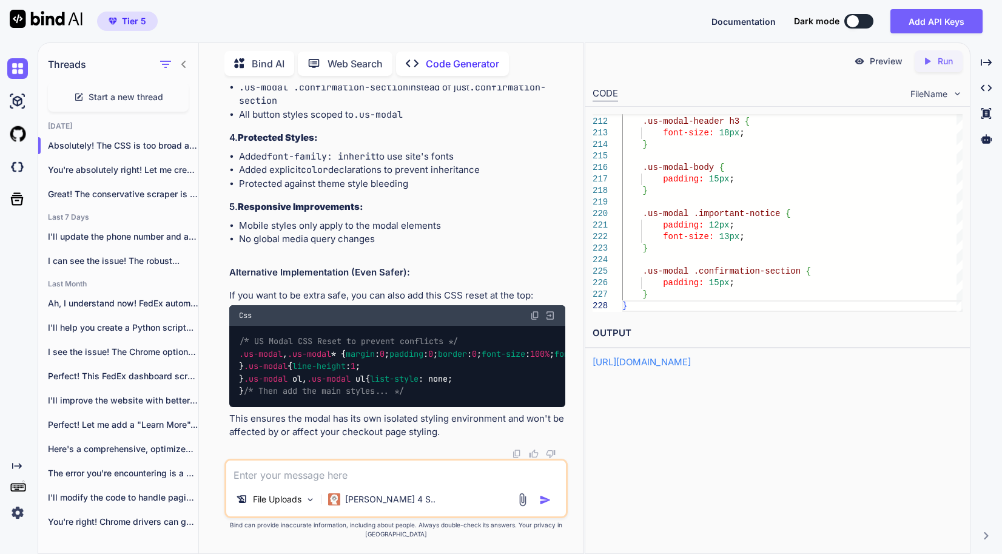
scroll to position [10519, 0]
